Goal: Find specific page/section: Find specific page/section

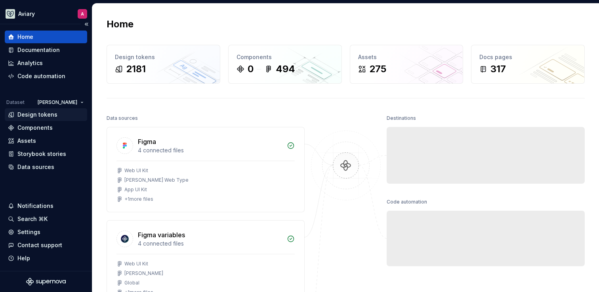
click at [61, 116] on div "Design tokens" at bounding box center [46, 115] width 76 height 8
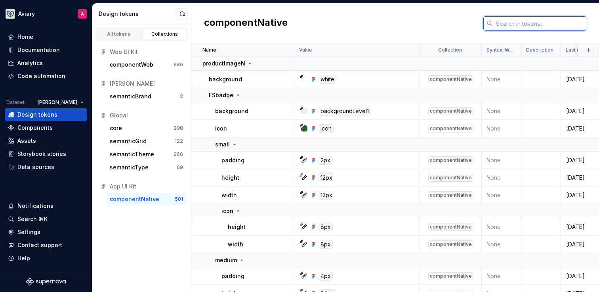
click at [506, 23] on input "text" at bounding box center [539, 23] width 93 height 14
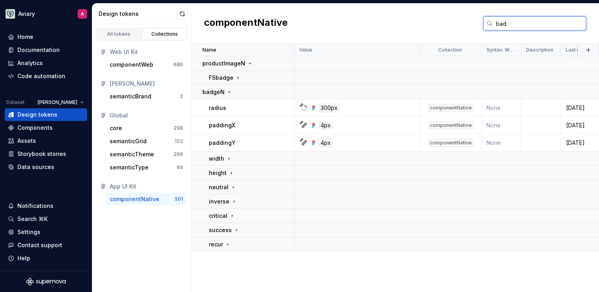
type input "badg"
